Goal: Navigation & Orientation: Find specific page/section

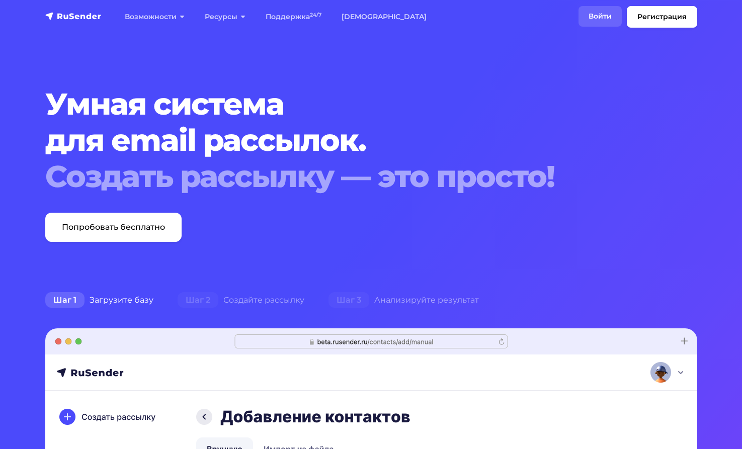
click at [593, 12] on link "Войти" at bounding box center [599, 16] width 43 height 21
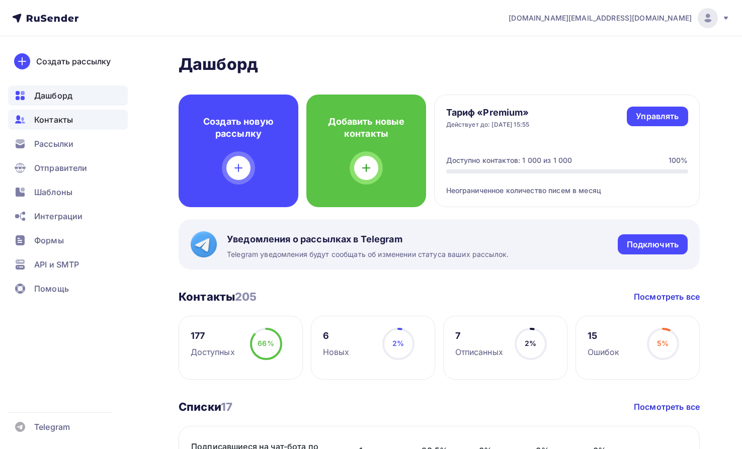
click at [68, 119] on span "Контакты" at bounding box center [53, 120] width 39 height 12
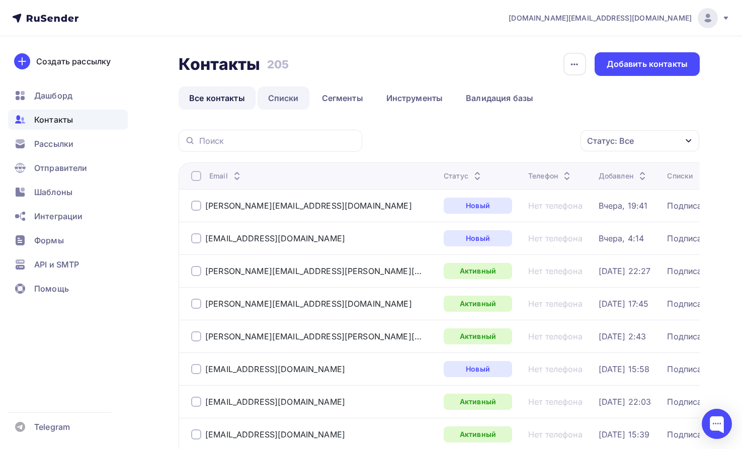
click at [295, 97] on link "Списки" at bounding box center [284, 98] width 52 height 23
